Goal: Task Accomplishment & Management: Manage account settings

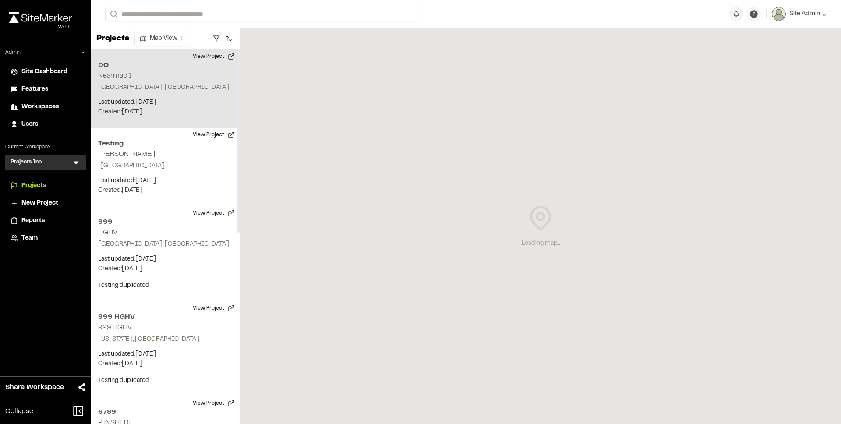
click at [213, 57] on button "View Project" at bounding box center [214, 57] width 53 height 14
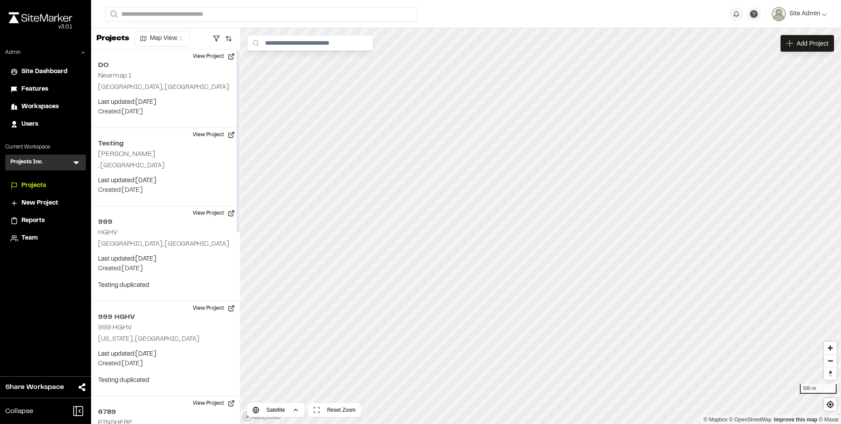
click at [39, 299] on div "Close sidebar v 3.0.1 Admin Site Dashboard Features Workspaces Users Current Wo…" at bounding box center [45, 212] width 91 height 424
click at [40, 299] on div "Close sidebar v 3.0.1 Admin Site Dashboard Features Workspaces Users Current Wo…" at bounding box center [45, 212] width 91 height 424
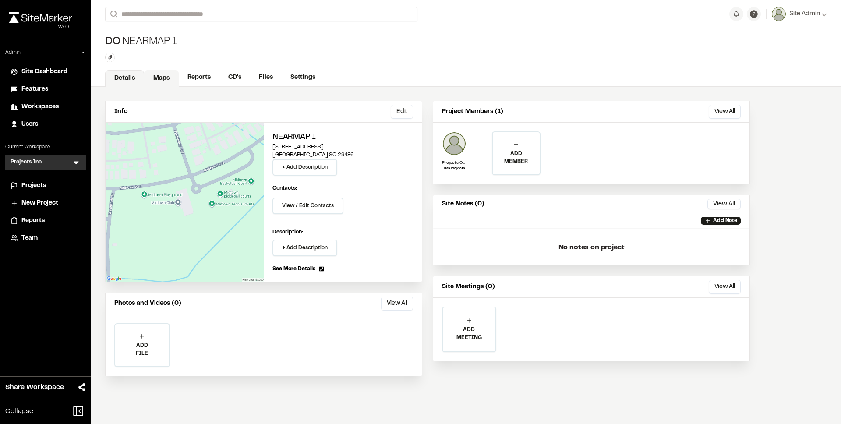
click at [170, 78] on link "Maps" at bounding box center [161, 78] width 35 height 17
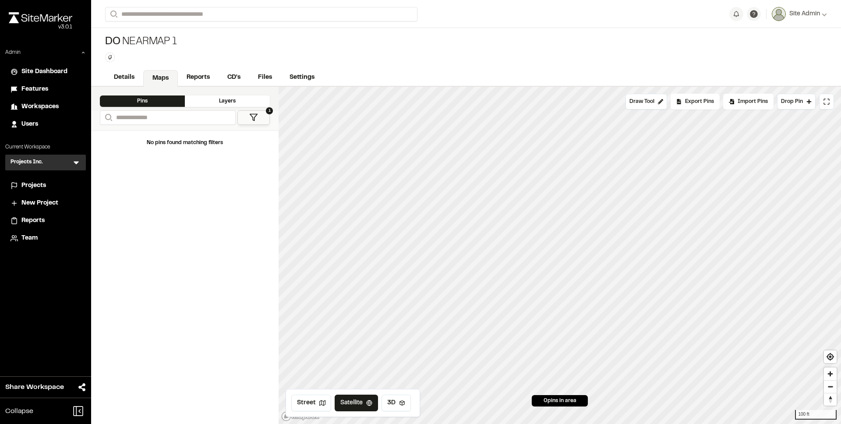
click at [35, 89] on span "Features" at bounding box center [34, 90] width 27 height 10
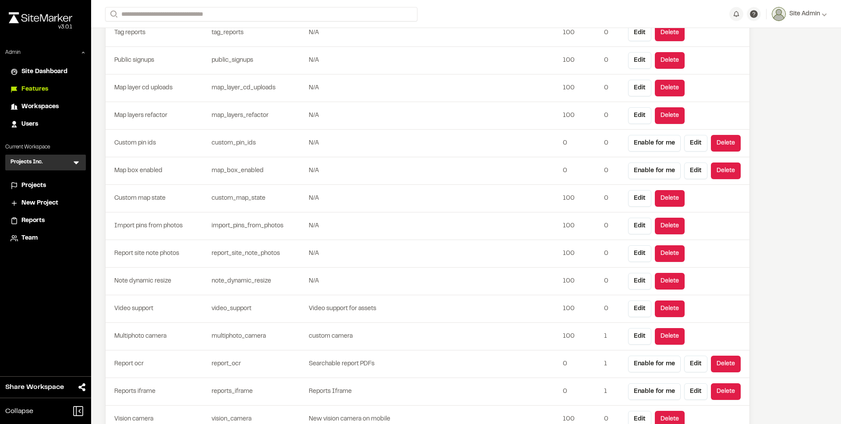
scroll to position [386, 0]
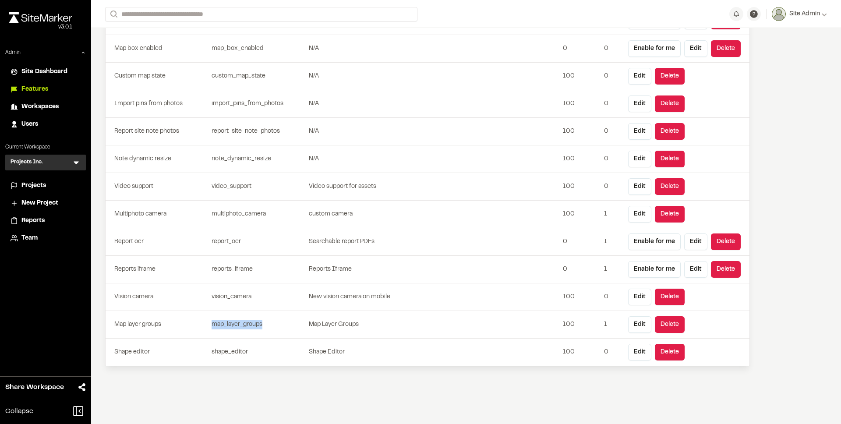
drag, startPoint x: 212, startPoint y: 319, endPoint x: 252, endPoint y: 331, distance: 41.1
click at [252, 331] on td "map_layer_groups" at bounding box center [258, 325] width 100 height 28
drag, startPoint x: 213, startPoint y: 352, endPoint x: 235, endPoint y: 351, distance: 22.4
click at [235, 351] on td "shape_editor" at bounding box center [258, 353] width 100 height 28
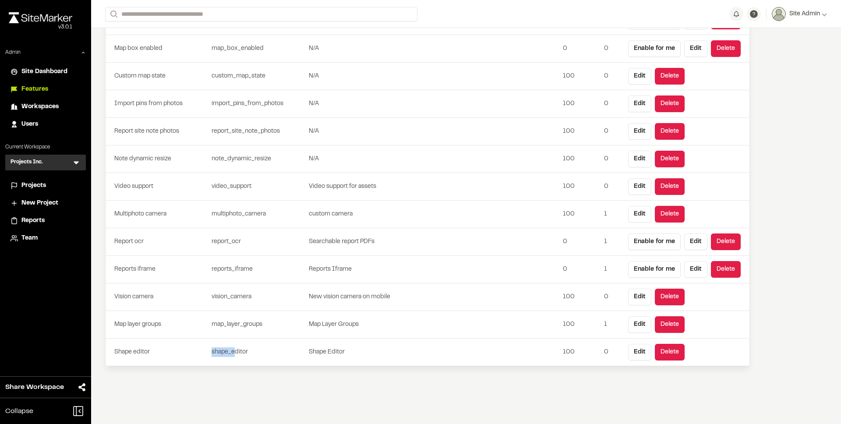
click at [235, 351] on td "shape_editor" at bounding box center [258, 353] width 100 height 28
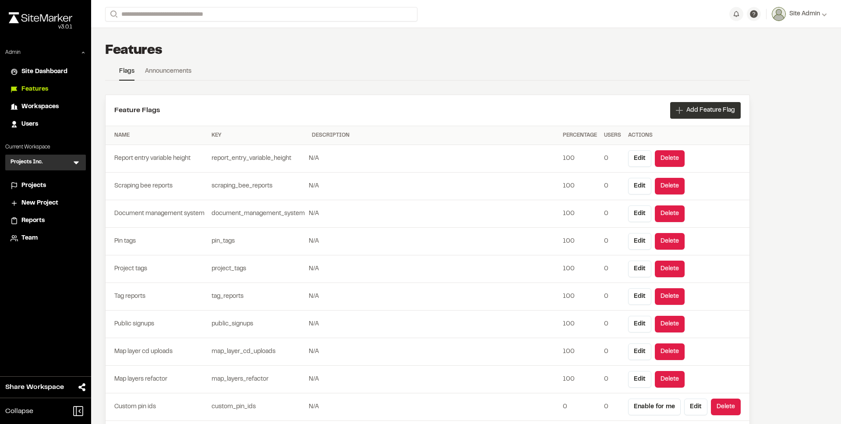
click at [711, 116] on div "Add Feature Flag" at bounding box center [706, 110] width 71 height 17
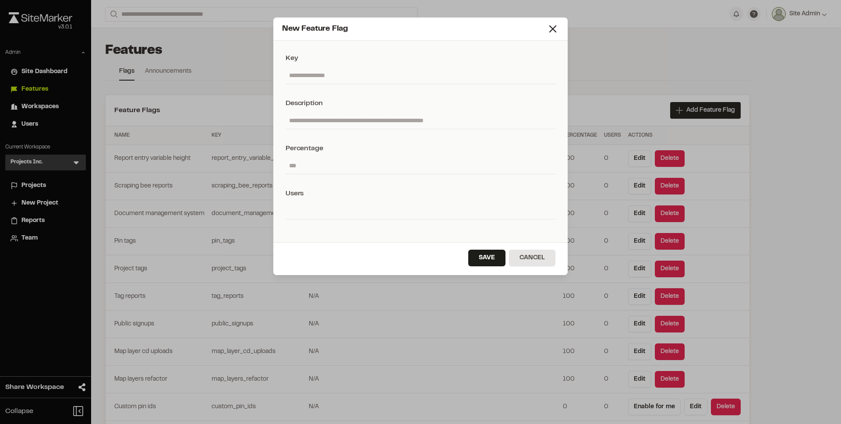
click at [330, 75] on input "text" at bounding box center [421, 75] width 270 height 17
paste input "**********"
type input "**********"
click at [331, 118] on input "text" at bounding box center [421, 120] width 270 height 17
type input "*******"
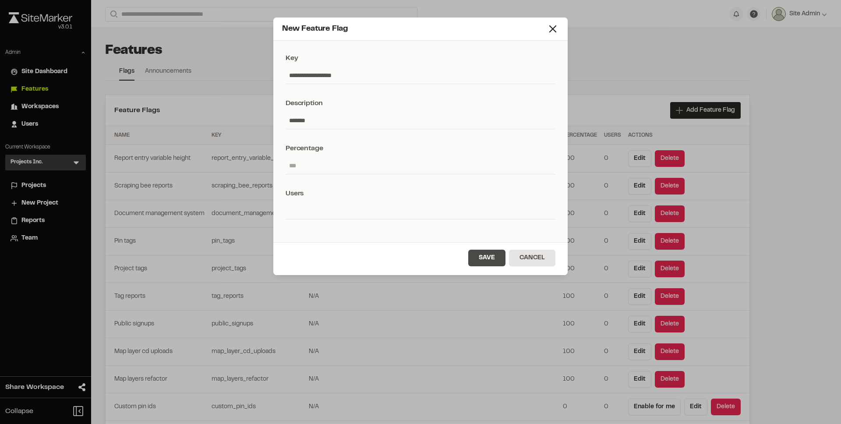
click at [476, 259] on button "Save" at bounding box center [486, 258] width 37 height 17
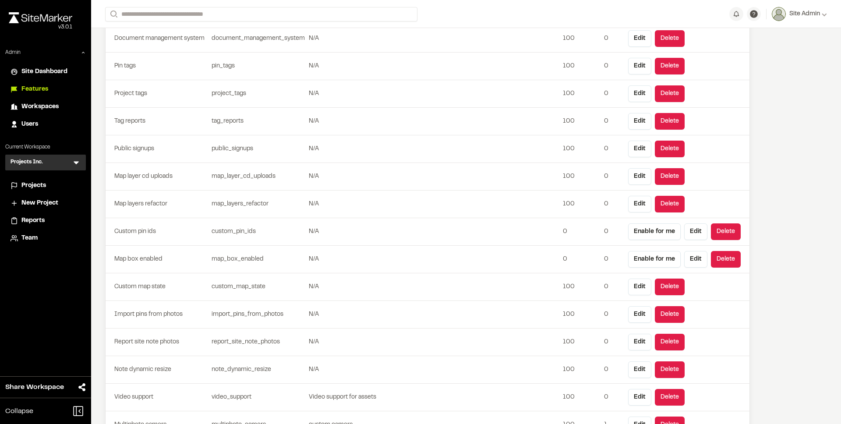
scroll to position [414, 0]
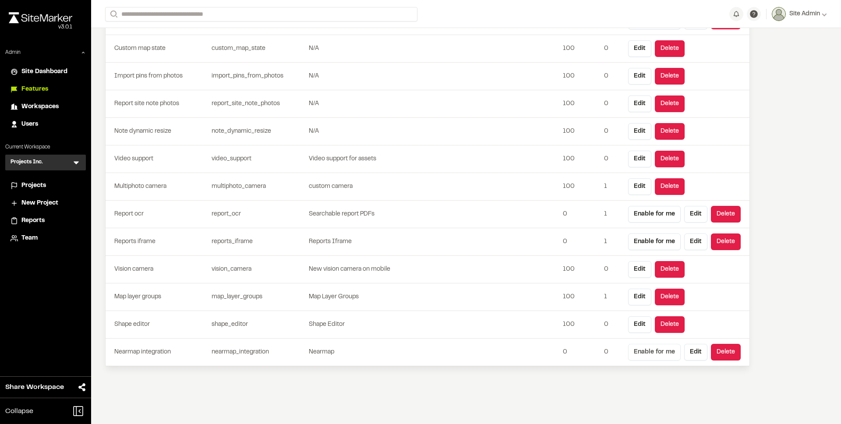
click at [660, 351] on button "Enable for me" at bounding box center [654, 352] width 53 height 17
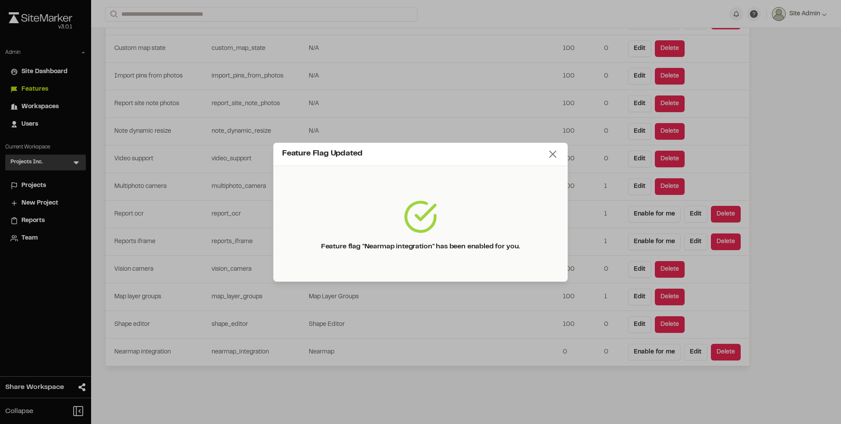
click at [550, 153] on icon at bounding box center [553, 154] width 12 height 12
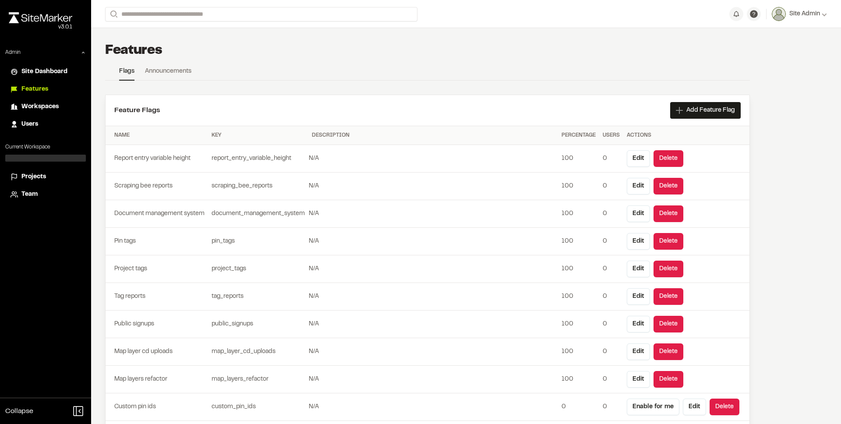
click at [44, 160] on div at bounding box center [45, 158] width 81 height 7
click at [38, 105] on span "Workspaces" at bounding box center [39, 107] width 37 height 10
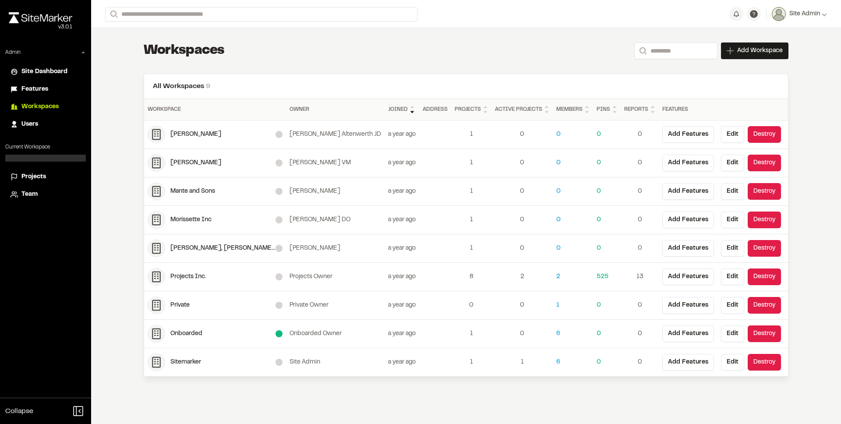
click at [192, 276] on div "Projects Inc." at bounding box center [222, 277] width 105 height 10
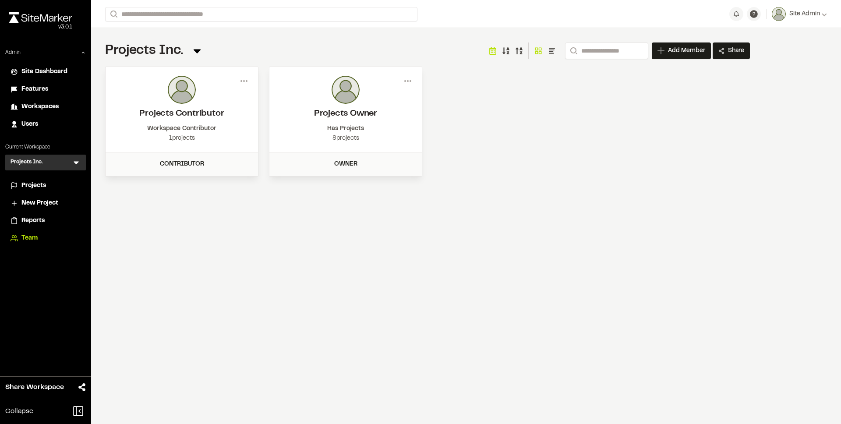
click at [53, 93] on div "Features" at bounding box center [50, 90] width 59 height 10
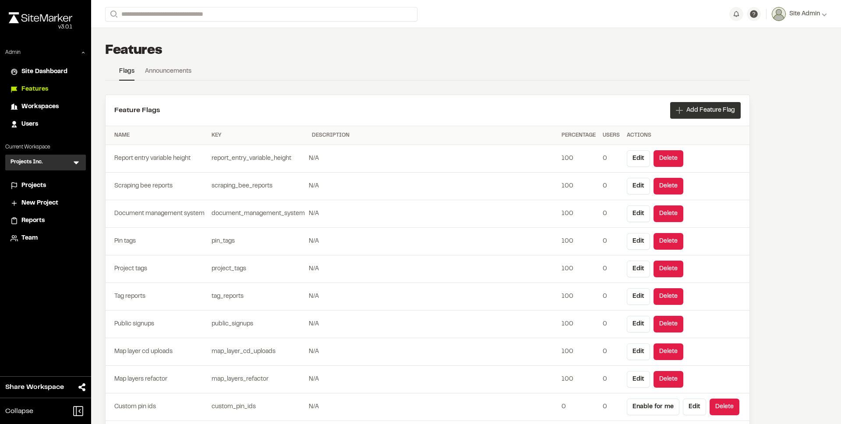
click at [698, 114] on span "Add Feature Flag" at bounding box center [711, 110] width 49 height 9
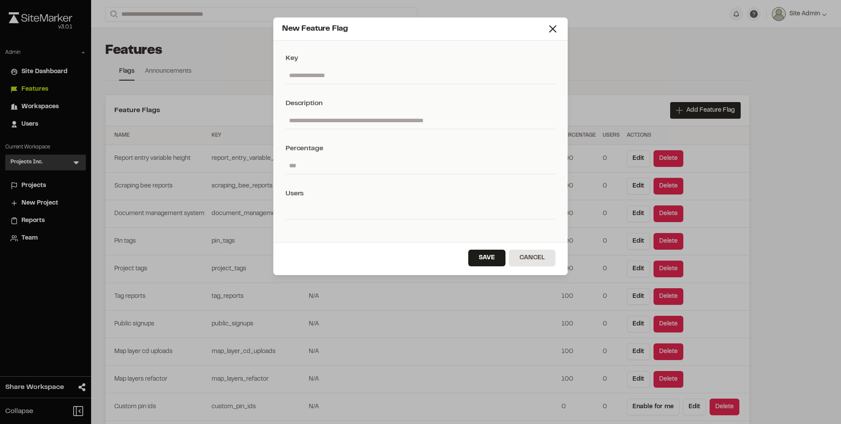
click at [331, 77] on input "text" at bounding box center [421, 75] width 270 height 17
paste input "**********"
type input "**********"
click at [352, 114] on input "text" at bounding box center [421, 120] width 270 height 17
type input "**********"
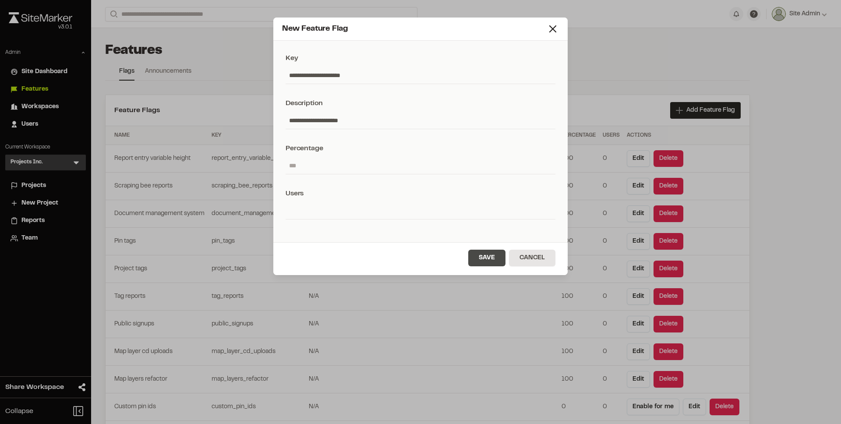
click at [476, 262] on button "Save" at bounding box center [486, 258] width 37 height 17
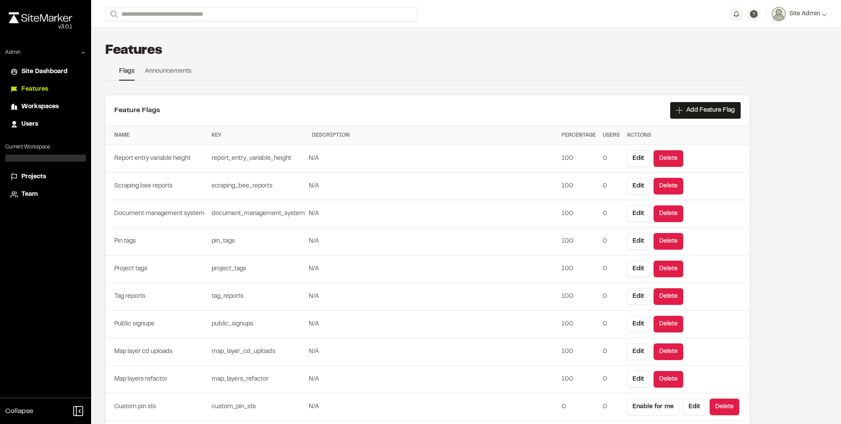
scroll to position [441, 0]
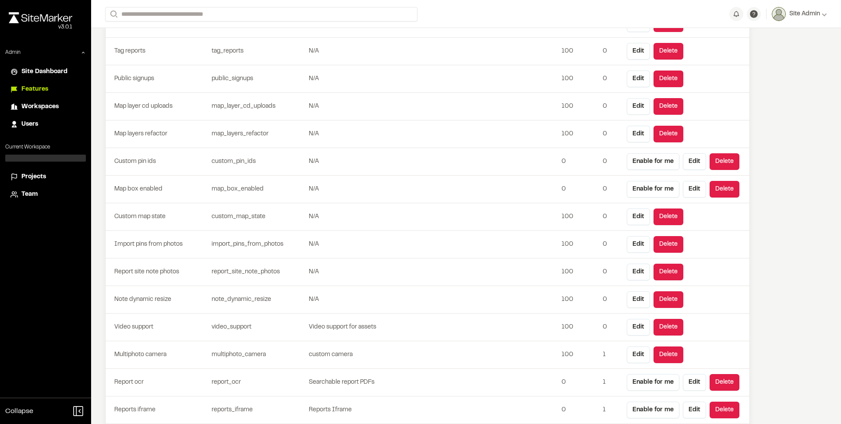
scroll to position [441, 0]
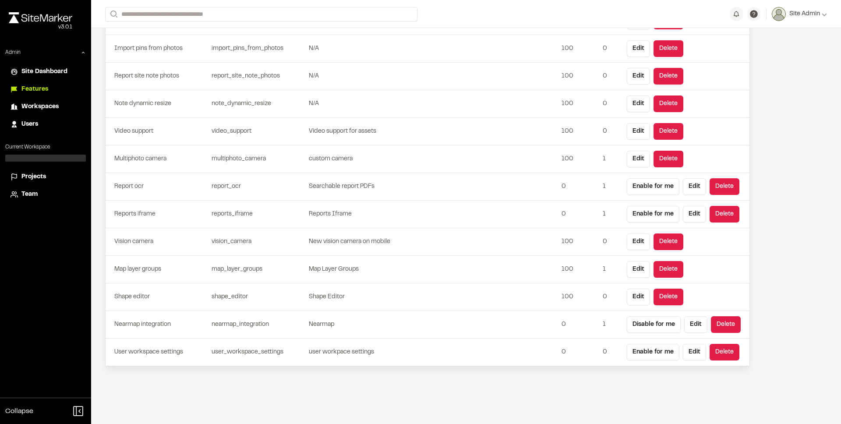
click at [257, 351] on td "user_workspace_settings" at bounding box center [258, 353] width 100 height 28
click at [691, 355] on button "Edit" at bounding box center [694, 352] width 23 height 17
type input "**********"
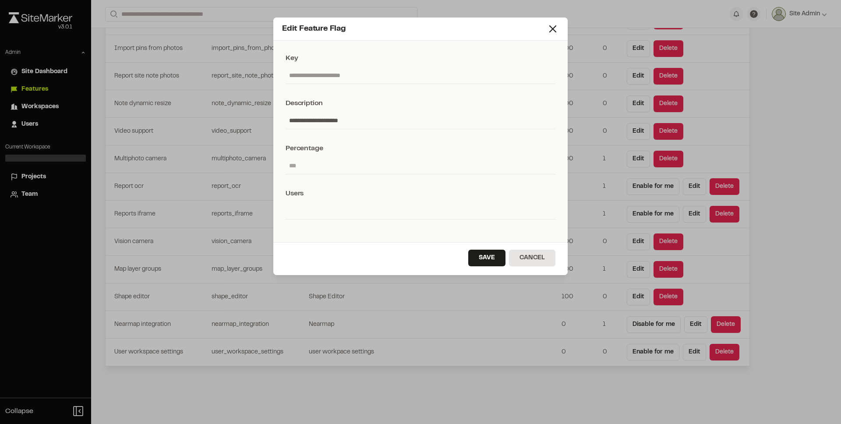
drag, startPoint x: 290, startPoint y: 164, endPoint x: 216, endPoint y: 160, distance: 74.2
click at [216, 160] on div "**********" at bounding box center [420, 212] width 841 height 424
type input "***"
click at [490, 260] on button "Save" at bounding box center [486, 258] width 37 height 17
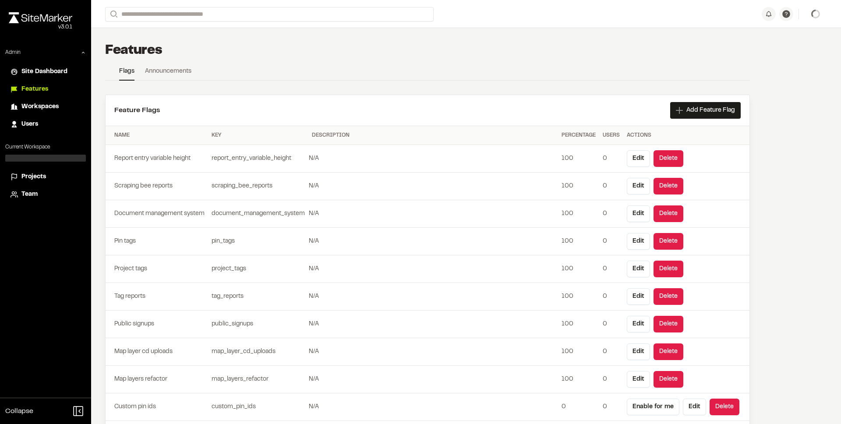
scroll to position [441, 0]
click at [16, 302] on div "Close sidebar v 3.0.1 Admin Site Dashboard Features Workspaces Users Current Wo…" at bounding box center [45, 212] width 91 height 424
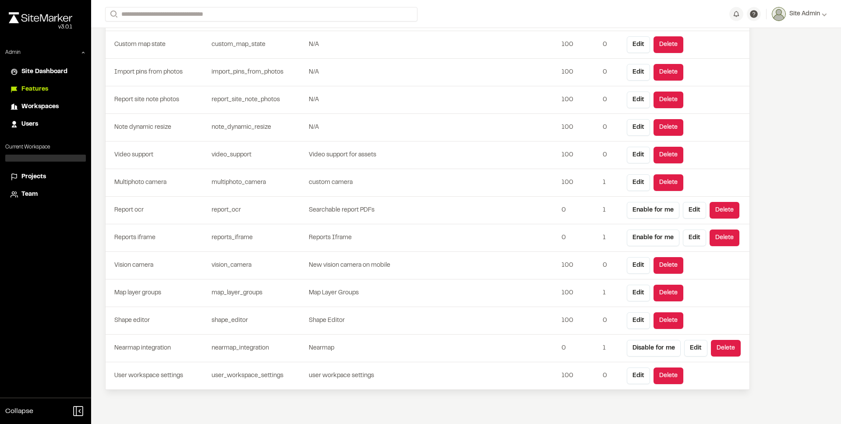
scroll to position [441, 0]
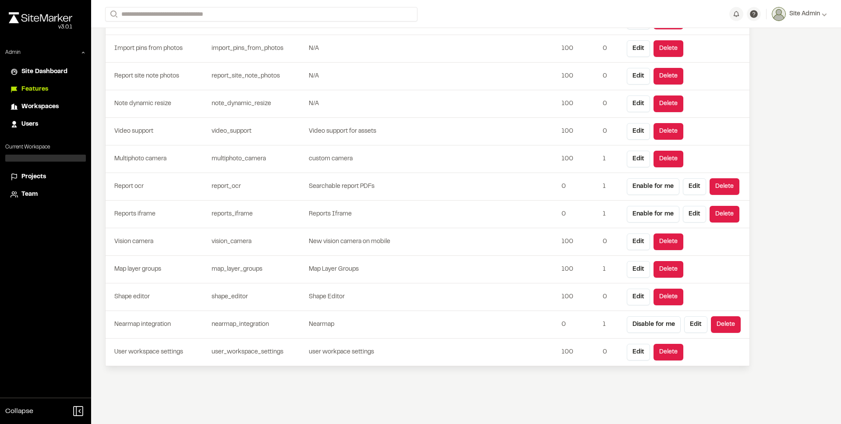
click at [60, 158] on div at bounding box center [45, 158] width 81 height 7
click at [45, 72] on span "Site Dashboard" at bounding box center [44, 72] width 46 height 10
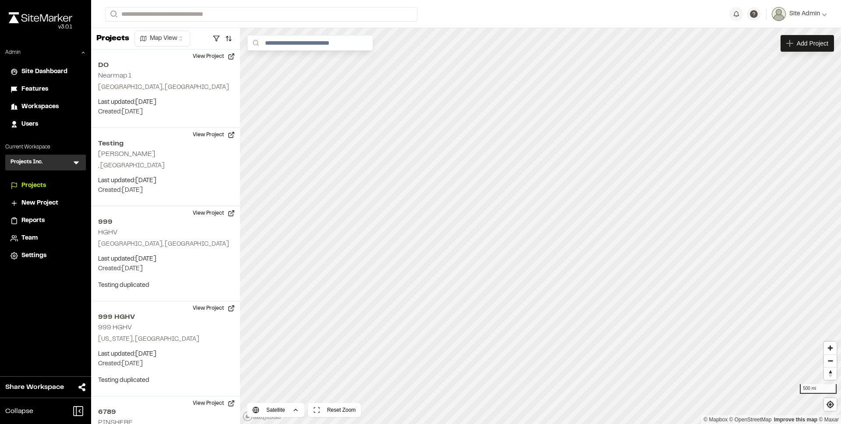
click at [46, 254] on span "Settings" at bounding box center [33, 256] width 25 height 10
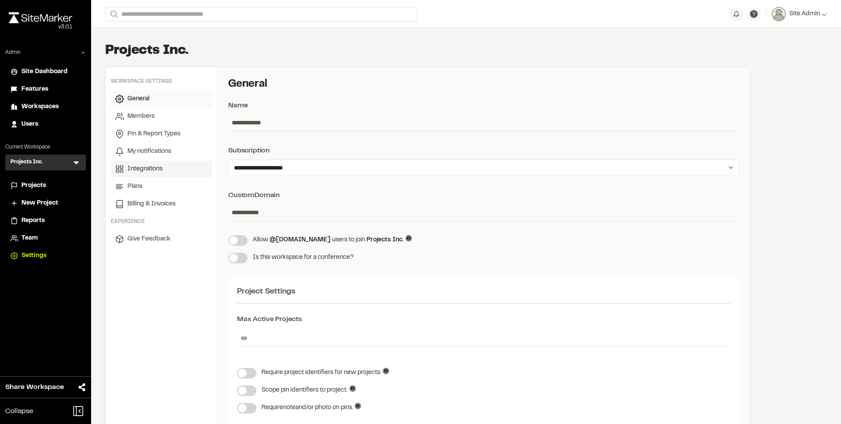
click at [152, 166] on span "Integrations" at bounding box center [145, 169] width 35 height 10
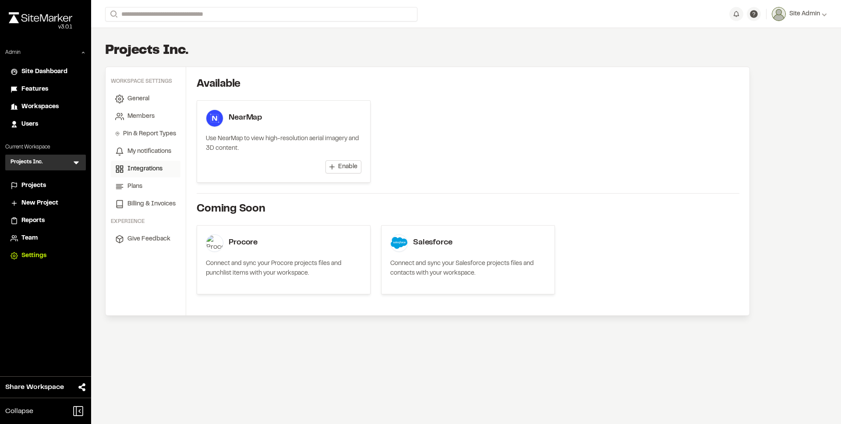
click at [342, 166] on span "Enable" at bounding box center [347, 167] width 19 height 9
click at [348, 167] on span "Add Acres" at bounding box center [342, 167] width 29 height 9
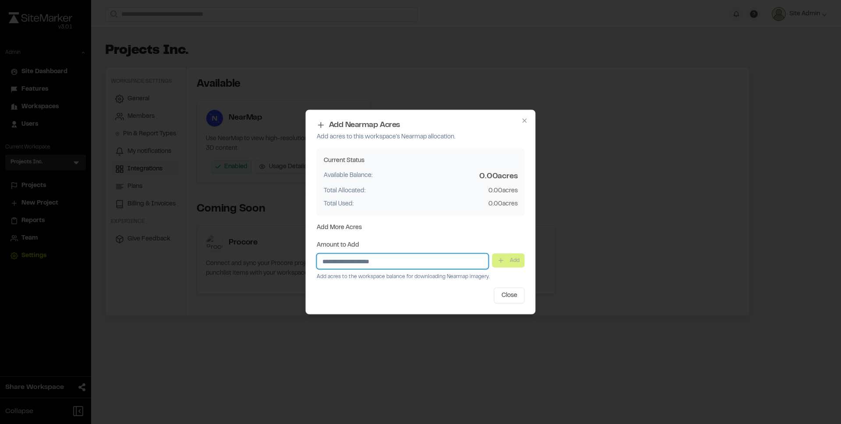
click at [394, 258] on input "Amount to Add" at bounding box center [403, 262] width 172 height 16
type input "****"
click at [510, 261] on button "Add" at bounding box center [509, 261] width 32 height 14
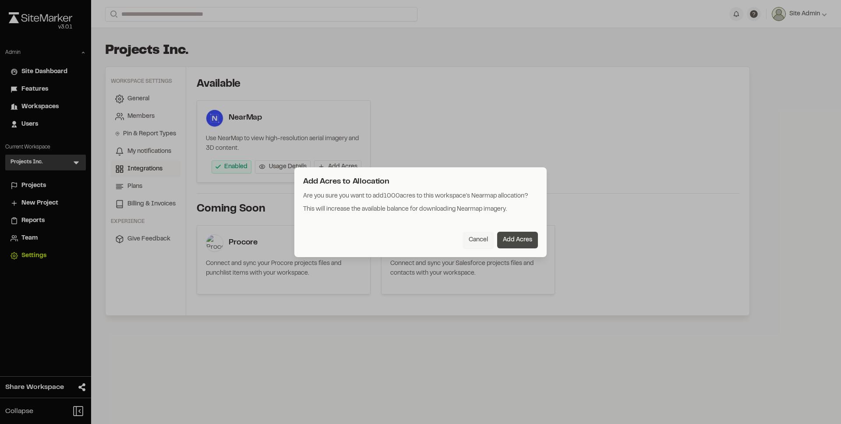
click at [513, 238] on button "Add Acres" at bounding box center [517, 240] width 41 height 17
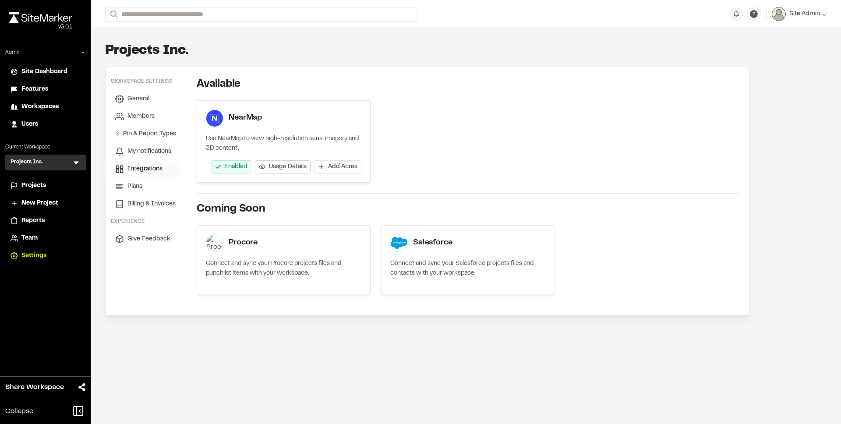
click at [297, 172] on button "Usage Details" at bounding box center [283, 166] width 56 height 13
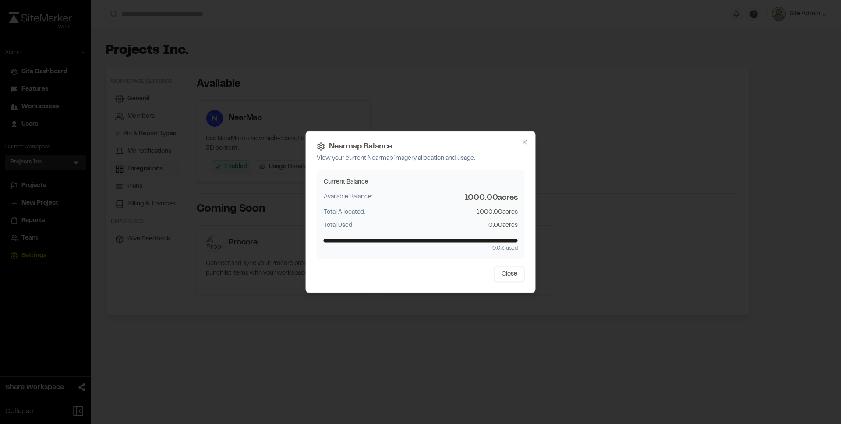
drag, startPoint x: 511, startPoint y: 274, endPoint x: 503, endPoint y: 267, distance: 10.6
click at [511, 274] on button "Close" at bounding box center [509, 274] width 31 height 16
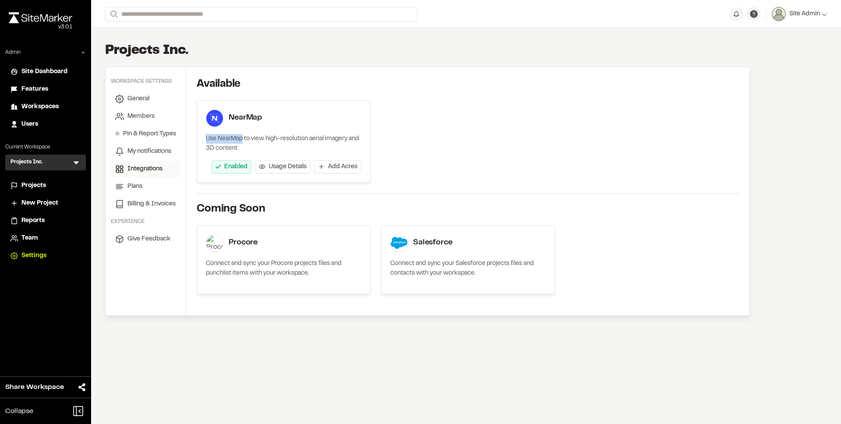
drag, startPoint x: 237, startPoint y: 133, endPoint x: 242, endPoint y: 136, distance: 6.3
click at [242, 136] on div "NearMap Use NearMap to view high-resolution aerial imagery and 3D content." at bounding box center [284, 132] width 156 height 44
click at [242, 137] on div "Use NearMap to view high-resolution aerial imagery and 3D content." at bounding box center [284, 143] width 156 height 19
click at [44, 256] on span "Settings" at bounding box center [33, 256] width 25 height 10
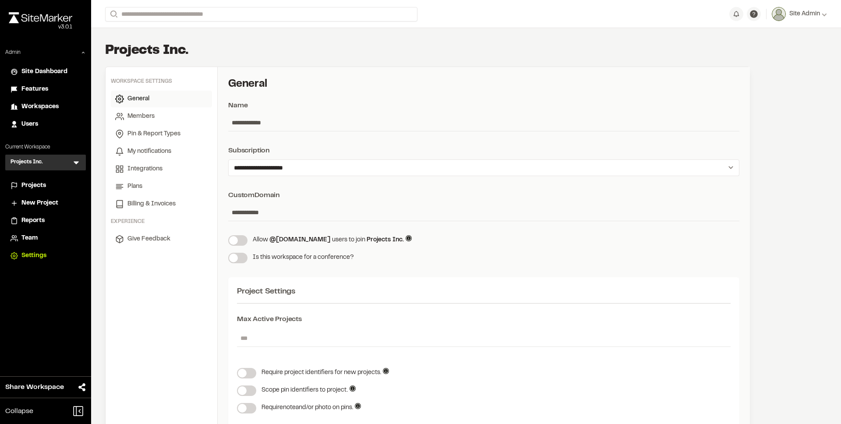
click at [32, 189] on span "Projects" at bounding box center [33, 186] width 25 height 10
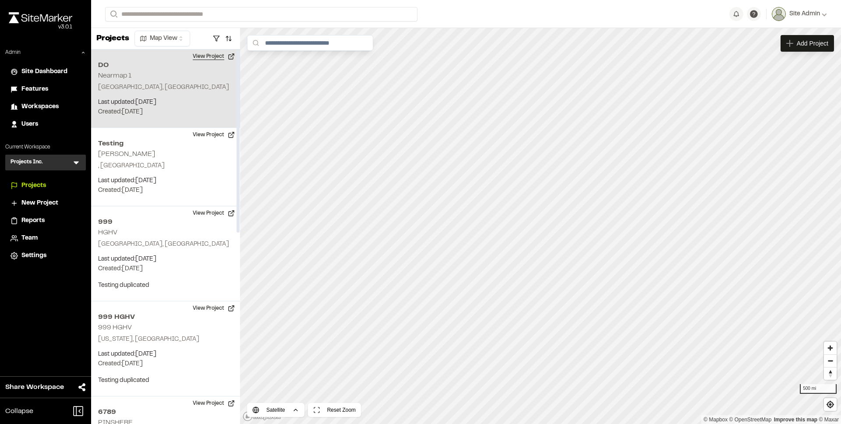
click at [209, 58] on button "View Project" at bounding box center [214, 57] width 53 height 14
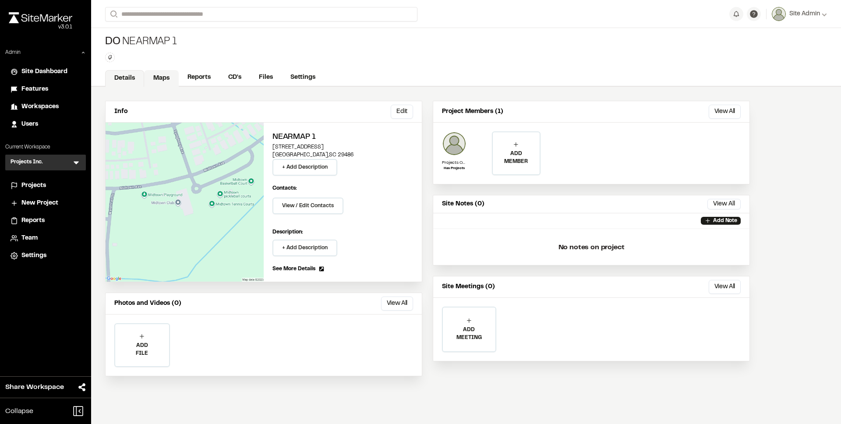
click at [160, 79] on link "Maps" at bounding box center [161, 78] width 35 height 17
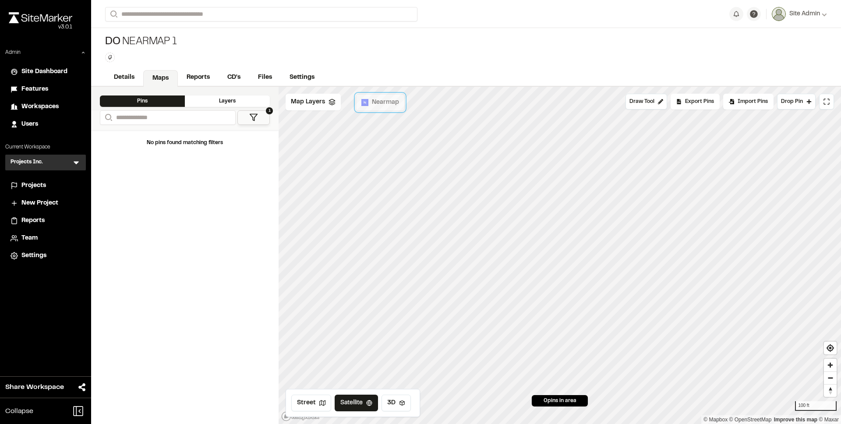
click at [379, 106] on span "Nearmap" at bounding box center [385, 103] width 27 height 10
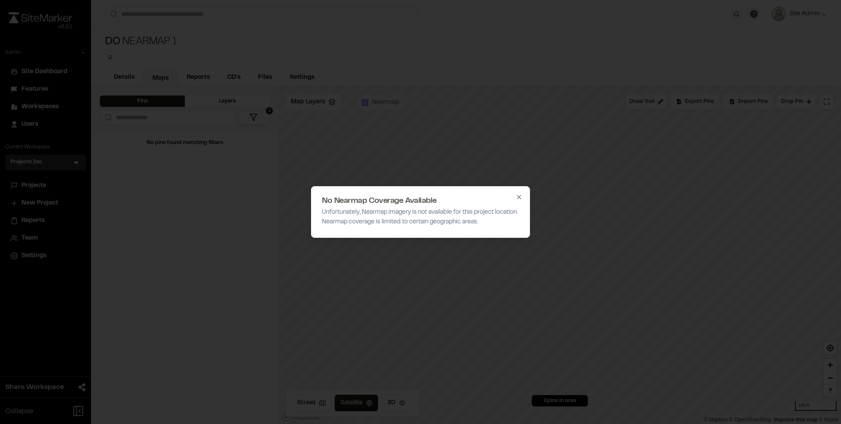
click at [519, 196] on icon "button" at bounding box center [519, 197] width 7 height 7
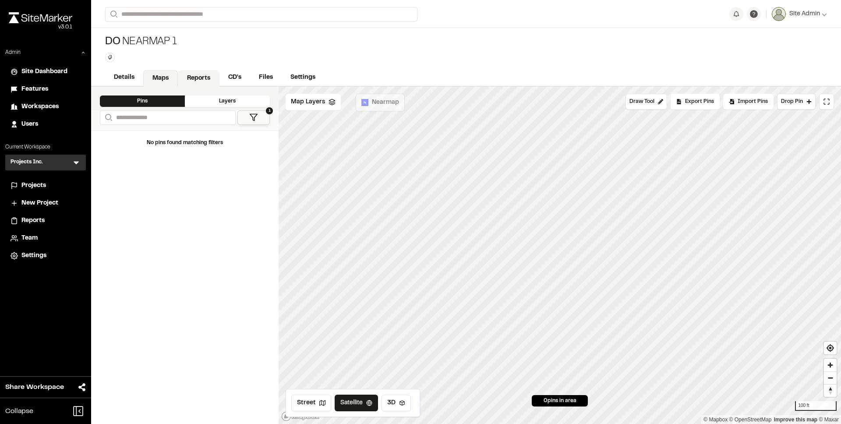
click at [201, 78] on link "Reports" at bounding box center [199, 78] width 42 height 17
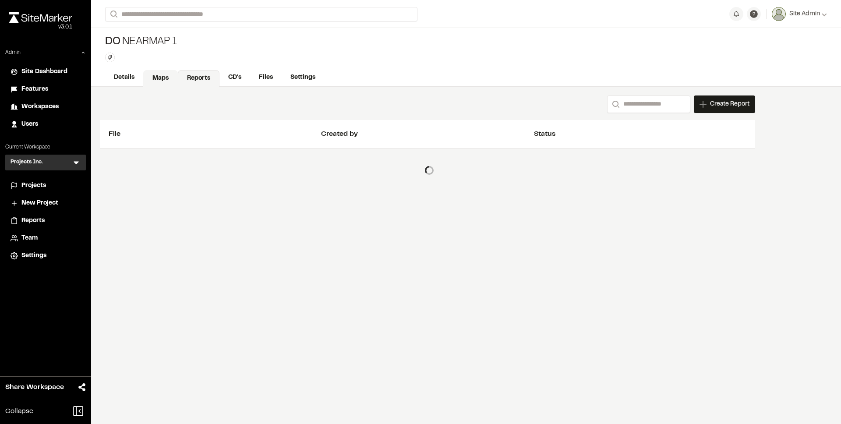
click at [158, 78] on link "Maps" at bounding box center [160, 78] width 35 height 17
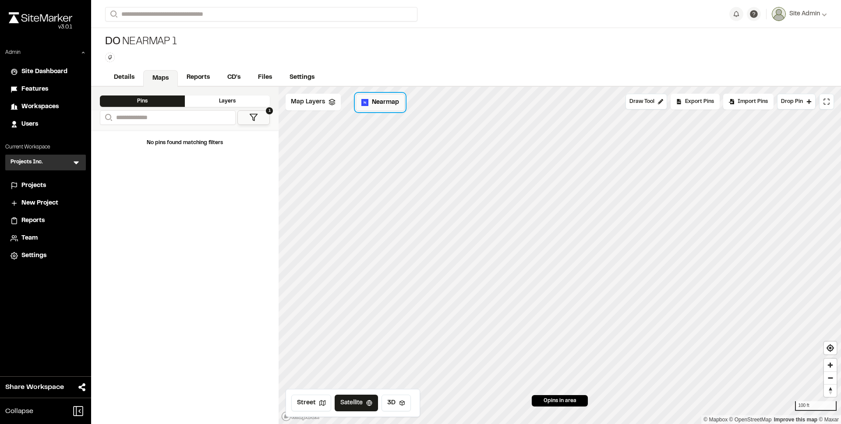
click at [389, 103] on span "Nearmap" at bounding box center [385, 103] width 27 height 10
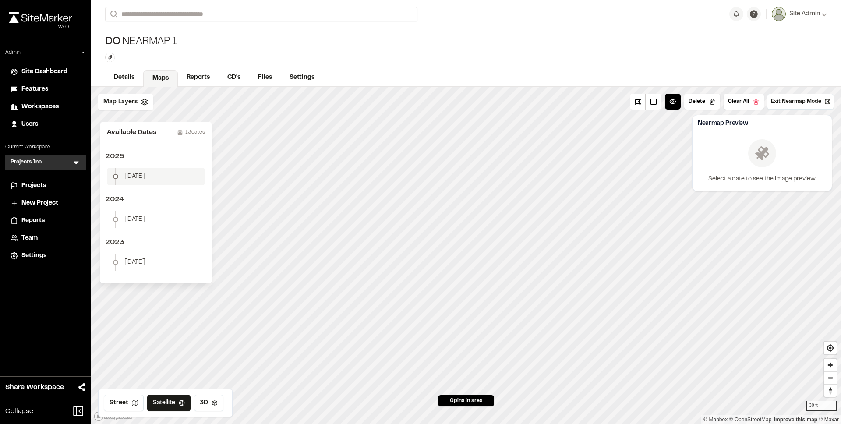
click at [158, 177] on li "January 2" at bounding box center [156, 177] width 98 height 18
click at [769, 167] on button "Download Map Layer" at bounding box center [791, 168] width 72 height 16
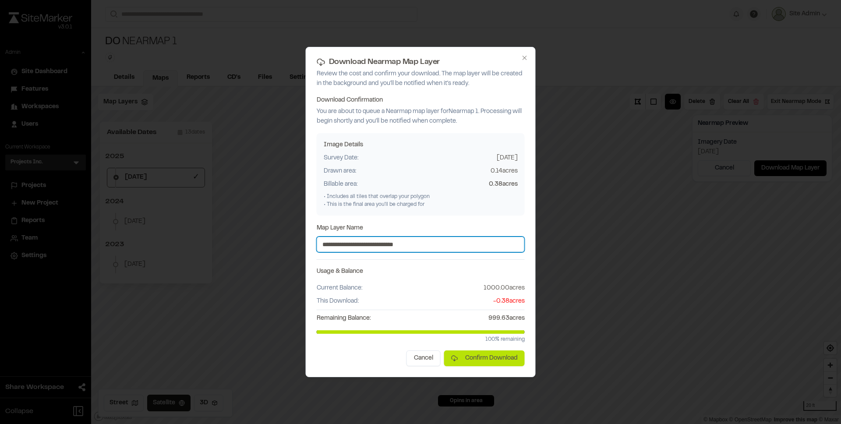
click at [448, 245] on input "**********" at bounding box center [421, 245] width 208 height 16
click at [440, 241] on input "**********" at bounding box center [421, 245] width 208 height 16
click at [441, 244] on input "**********" at bounding box center [421, 245] width 208 height 16
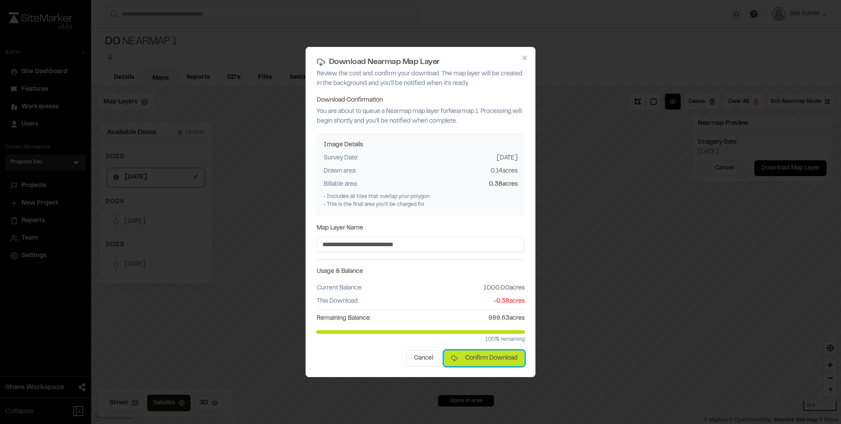
click at [475, 355] on button "Confirm Download" at bounding box center [484, 359] width 81 height 16
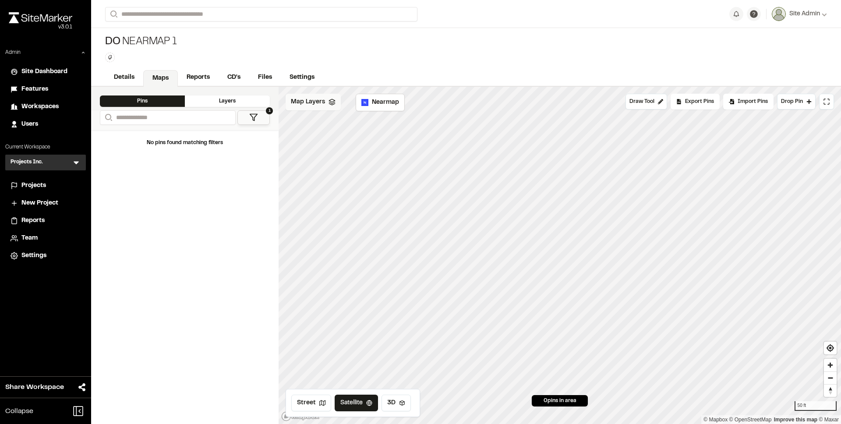
click at [306, 98] on span "Map Layers" at bounding box center [308, 102] width 34 height 10
click at [306, 99] on span "Map Layers" at bounding box center [308, 104] width 34 height 10
click at [310, 101] on span "Map Layers" at bounding box center [308, 102] width 34 height 10
click at [310, 101] on span "Map Layers" at bounding box center [308, 104] width 34 height 10
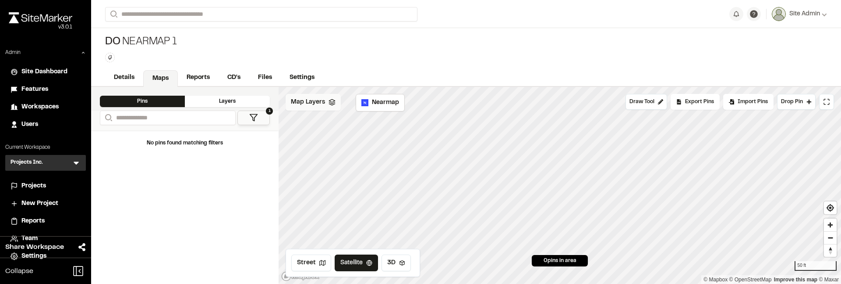
click at [312, 104] on span "Map Layers" at bounding box center [308, 102] width 34 height 10
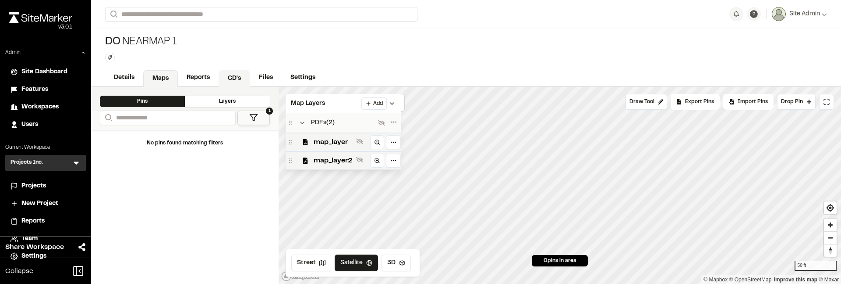
click at [227, 79] on link "CD's" at bounding box center [235, 78] width 32 height 17
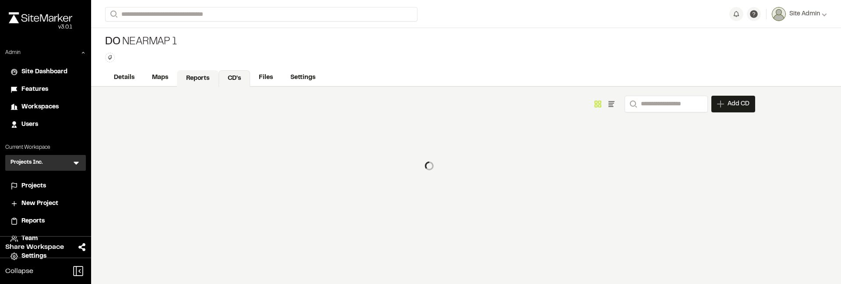
click at [206, 77] on link "Reports" at bounding box center [198, 78] width 42 height 17
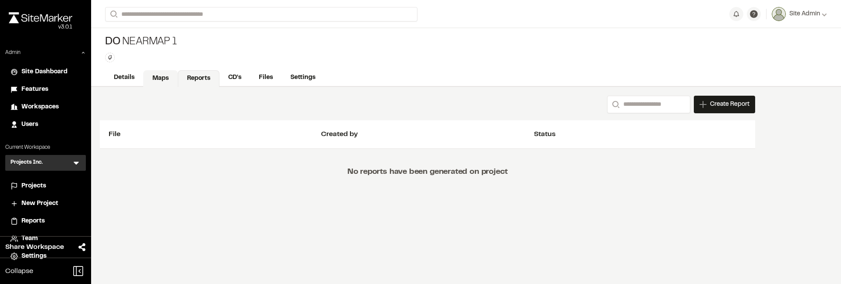
click at [158, 77] on link "Maps" at bounding box center [160, 78] width 35 height 17
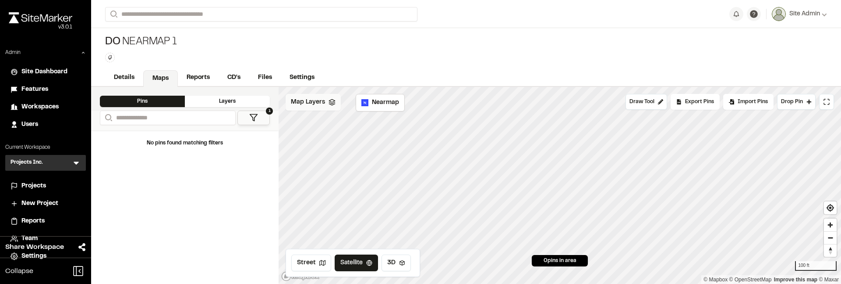
click at [308, 107] on div "Map Layers" at bounding box center [313, 102] width 55 height 17
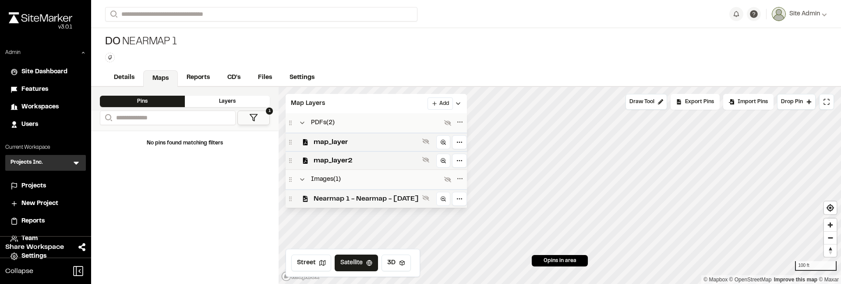
click at [347, 196] on span "Nearmap 1 - Nearmap - 2025-01-02" at bounding box center [366, 198] width 105 height 11
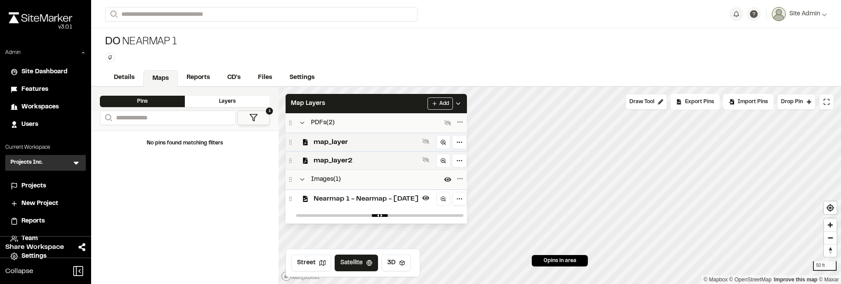
click at [406, 195] on span "Nearmap 1 - Nearmap - 2025-01-02" at bounding box center [366, 198] width 105 height 11
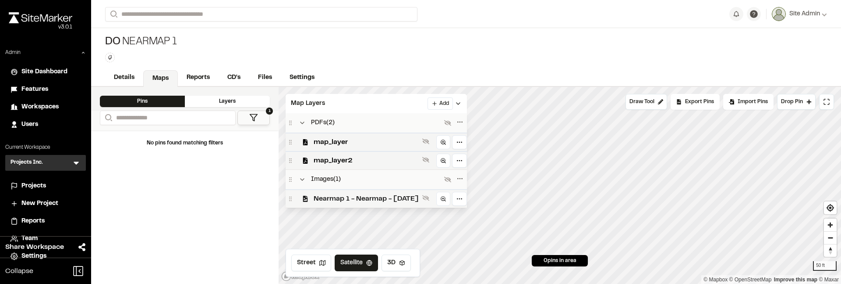
click at [405, 198] on span "Nearmap 1 - Nearmap - 2025-01-02" at bounding box center [366, 198] width 105 height 11
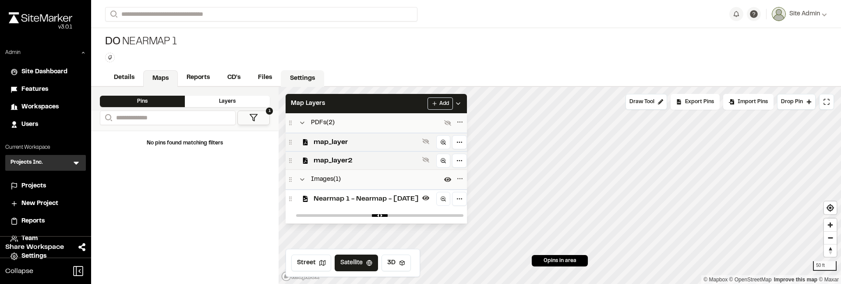
click at [293, 76] on link "Settings" at bounding box center [302, 78] width 43 height 17
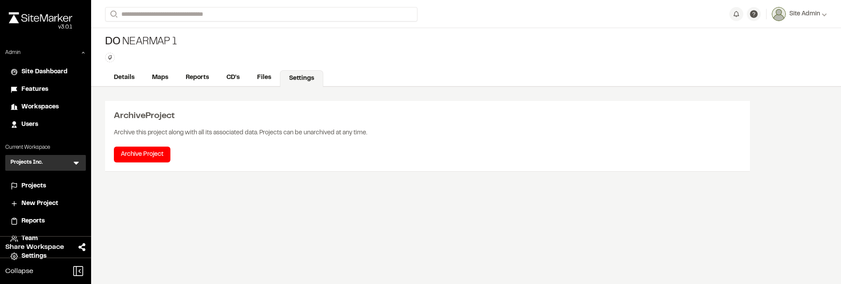
click at [35, 256] on button "Share Workspace" at bounding box center [45, 246] width 91 height 21
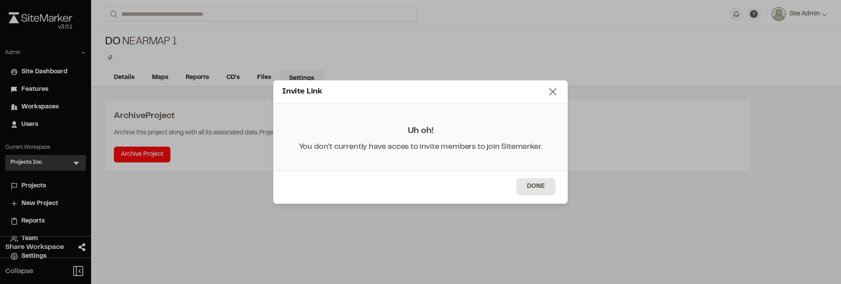
click at [551, 93] on line at bounding box center [553, 92] width 6 height 6
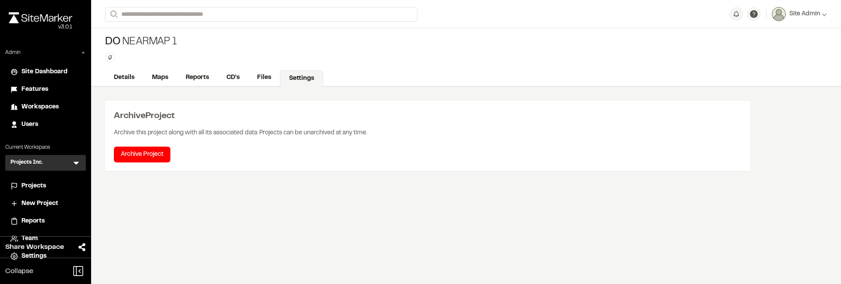
click at [25, 256] on button "Share Workspace" at bounding box center [45, 246] width 91 height 21
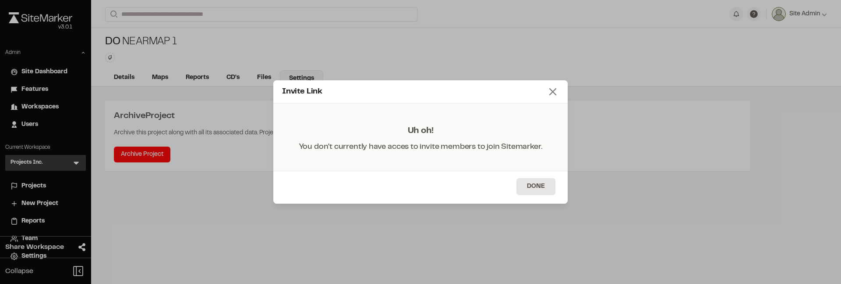
click at [548, 91] on icon at bounding box center [553, 91] width 12 height 12
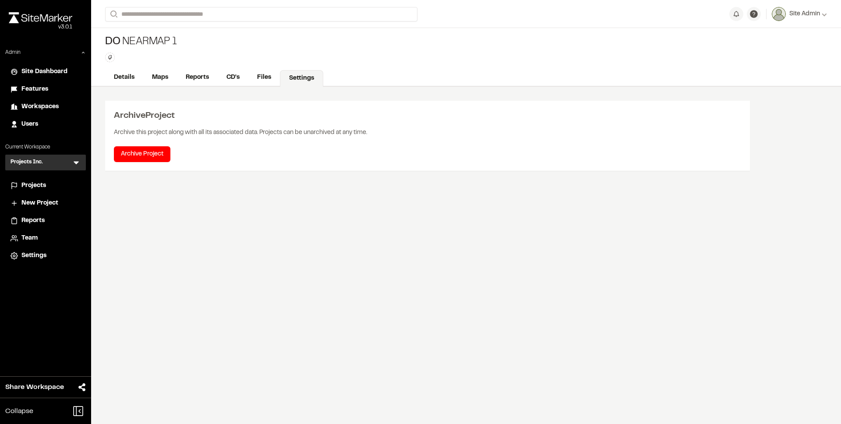
click at [35, 254] on span "Settings" at bounding box center [33, 256] width 25 height 10
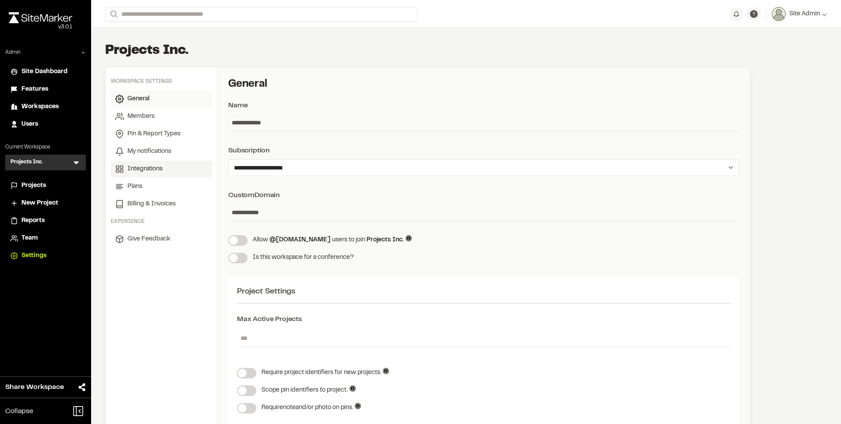
click at [144, 172] on span "Integrations" at bounding box center [145, 169] width 35 height 10
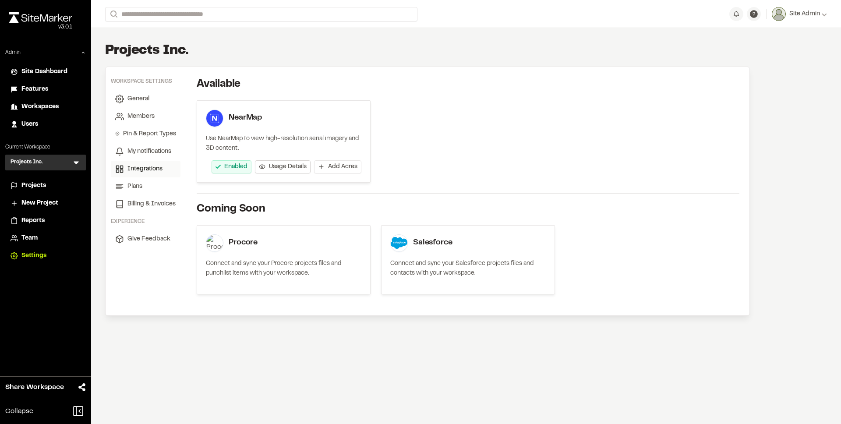
click at [286, 168] on span "Usage Details" at bounding box center [288, 167] width 38 height 9
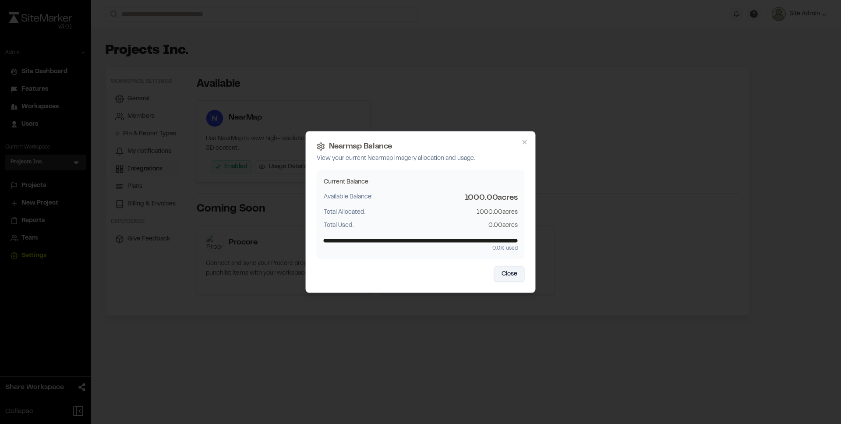
click at [516, 277] on button "Close" at bounding box center [509, 274] width 31 height 16
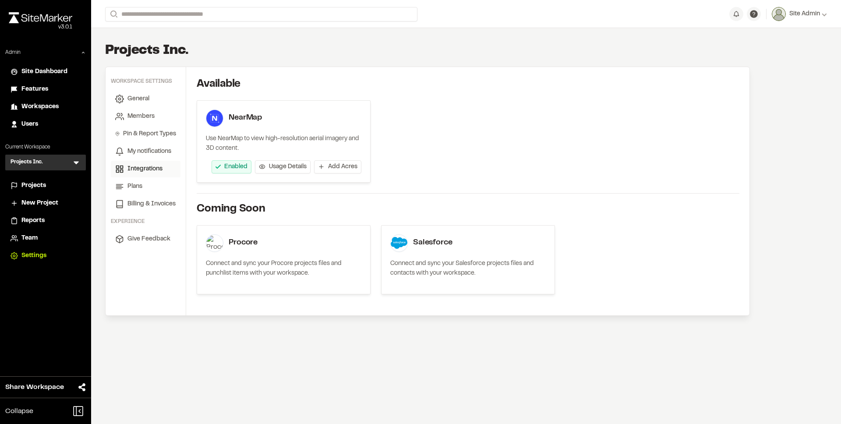
click at [38, 189] on span "Projects" at bounding box center [33, 186] width 25 height 10
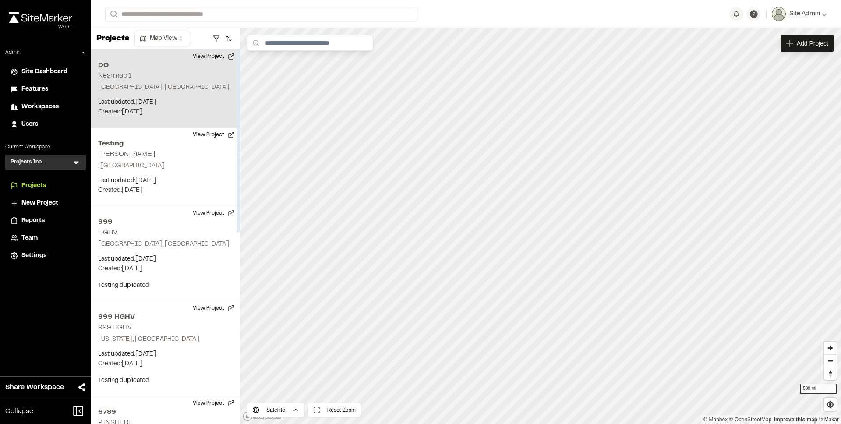
click at [208, 60] on button "View Project" at bounding box center [214, 57] width 53 height 14
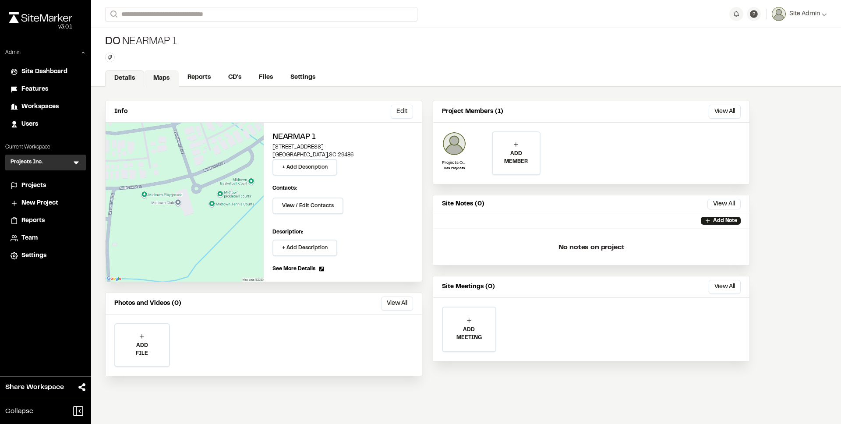
click at [165, 77] on link "Maps" at bounding box center [161, 78] width 35 height 17
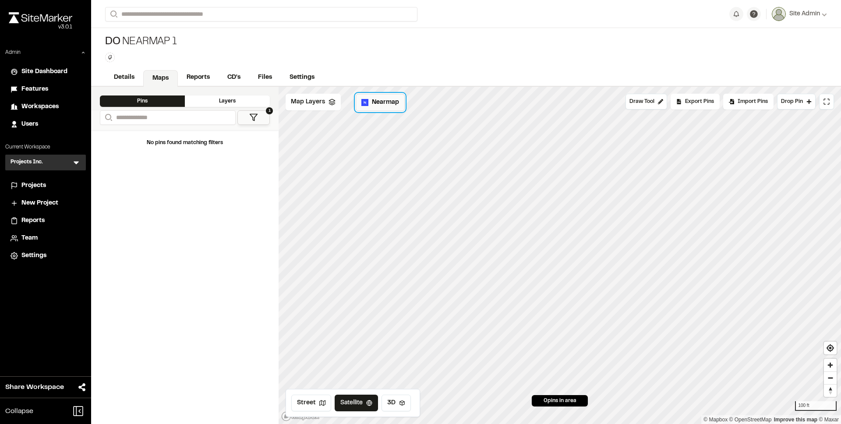
click at [376, 104] on span "Nearmap" at bounding box center [385, 103] width 27 height 10
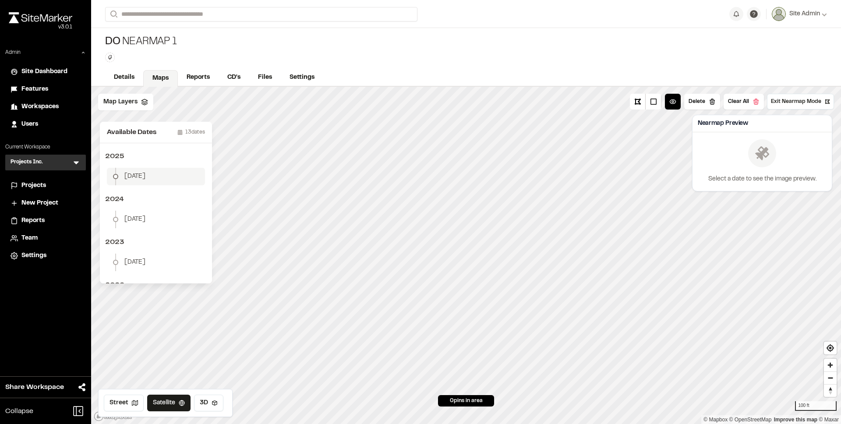
click at [144, 179] on span "January 2" at bounding box center [134, 177] width 21 height 10
click at [793, 169] on button "Download Map Layer" at bounding box center [791, 168] width 72 height 16
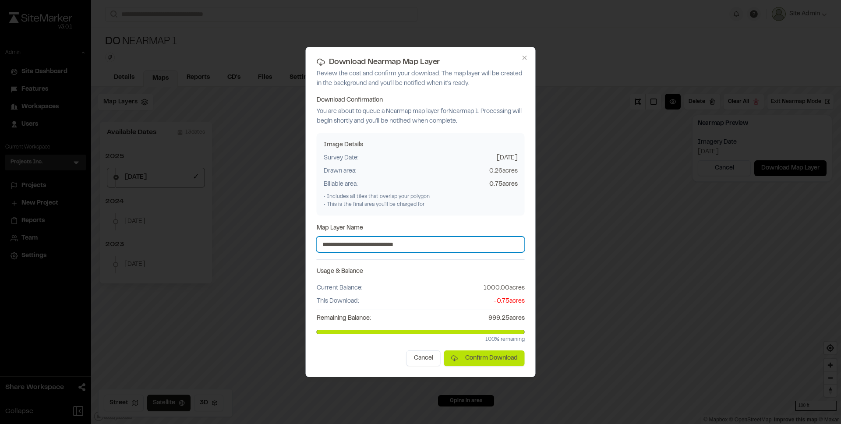
click at [431, 248] on input "**********" at bounding box center [421, 245] width 208 height 16
type input "**********"
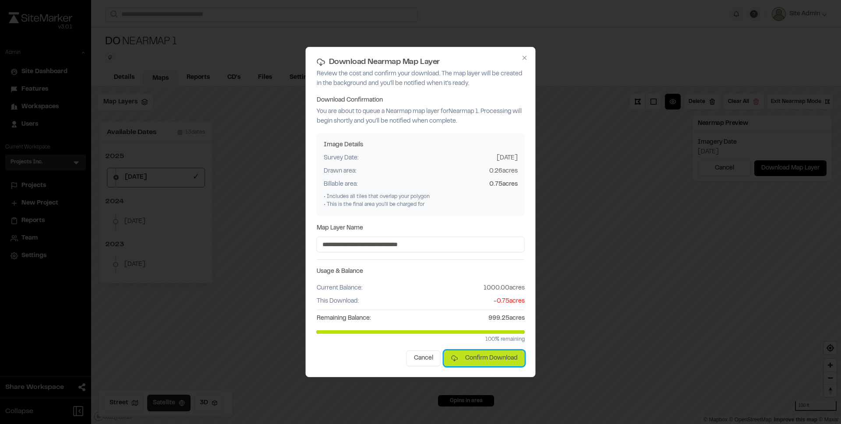
click at [483, 356] on button "Confirm Download" at bounding box center [484, 359] width 81 height 16
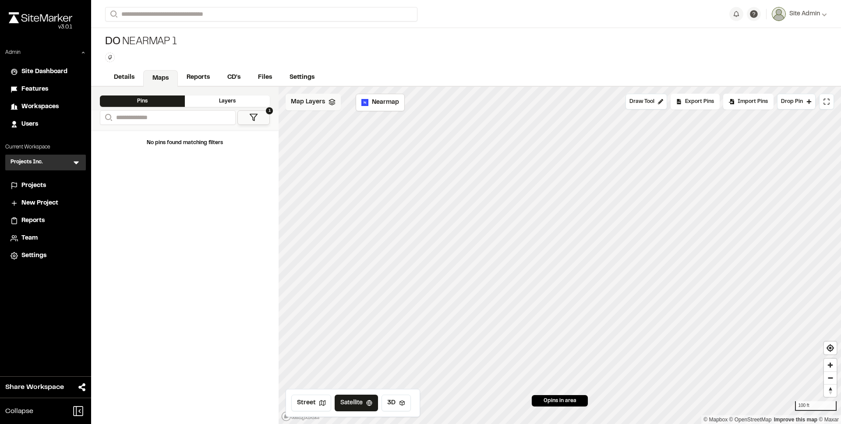
click at [331, 107] on div "Map Layers" at bounding box center [313, 102] width 55 height 17
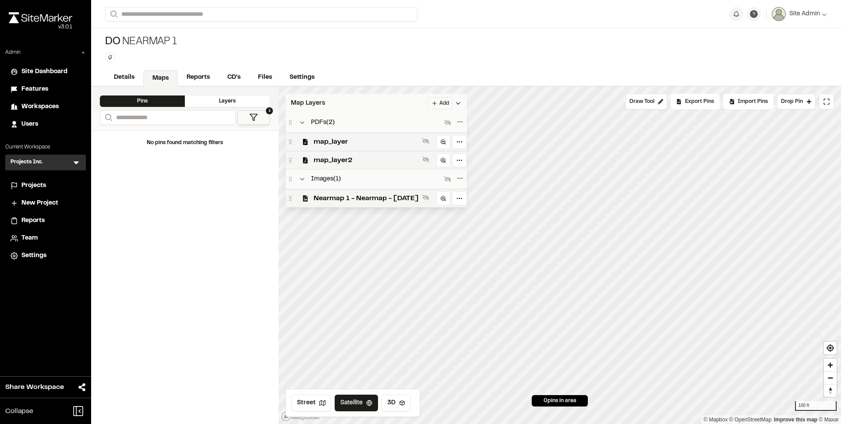
click at [310, 101] on span "Map Layers" at bounding box center [308, 104] width 34 height 10
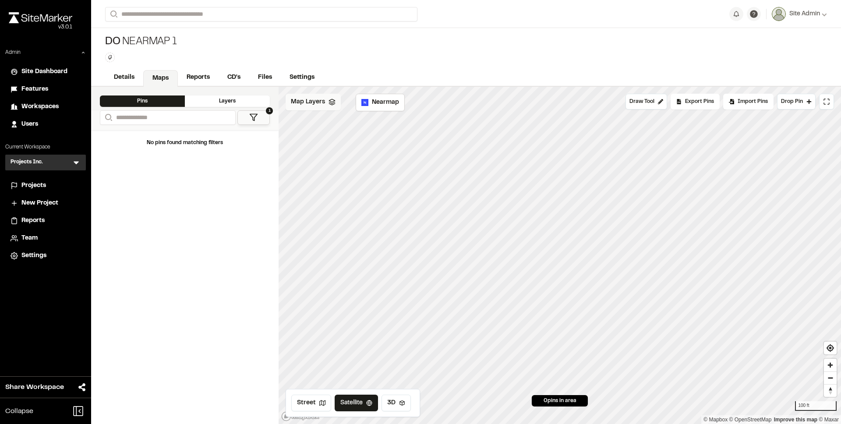
click at [319, 107] on div "Map Layers" at bounding box center [313, 102] width 55 height 17
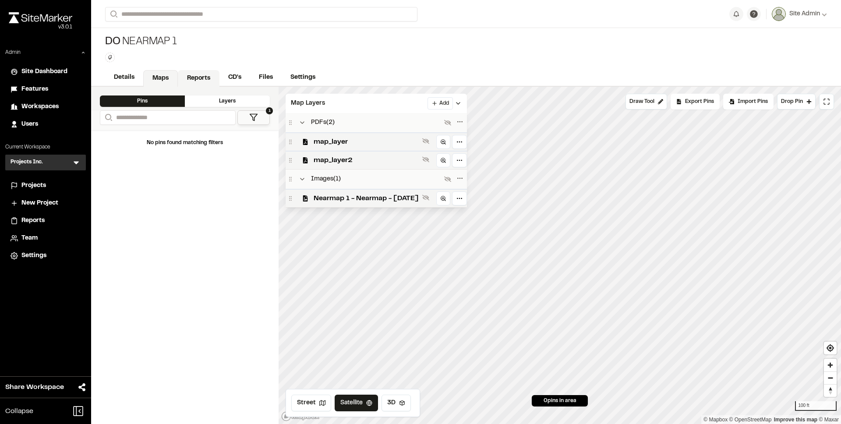
click at [198, 72] on link "Reports" at bounding box center [199, 78] width 42 height 17
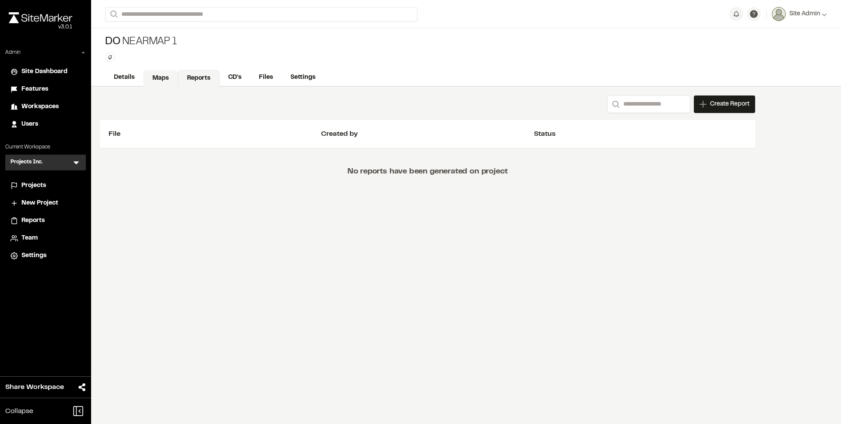
click at [165, 78] on link "Maps" at bounding box center [160, 78] width 35 height 17
